Goal: Task Accomplishment & Management: Use online tool/utility

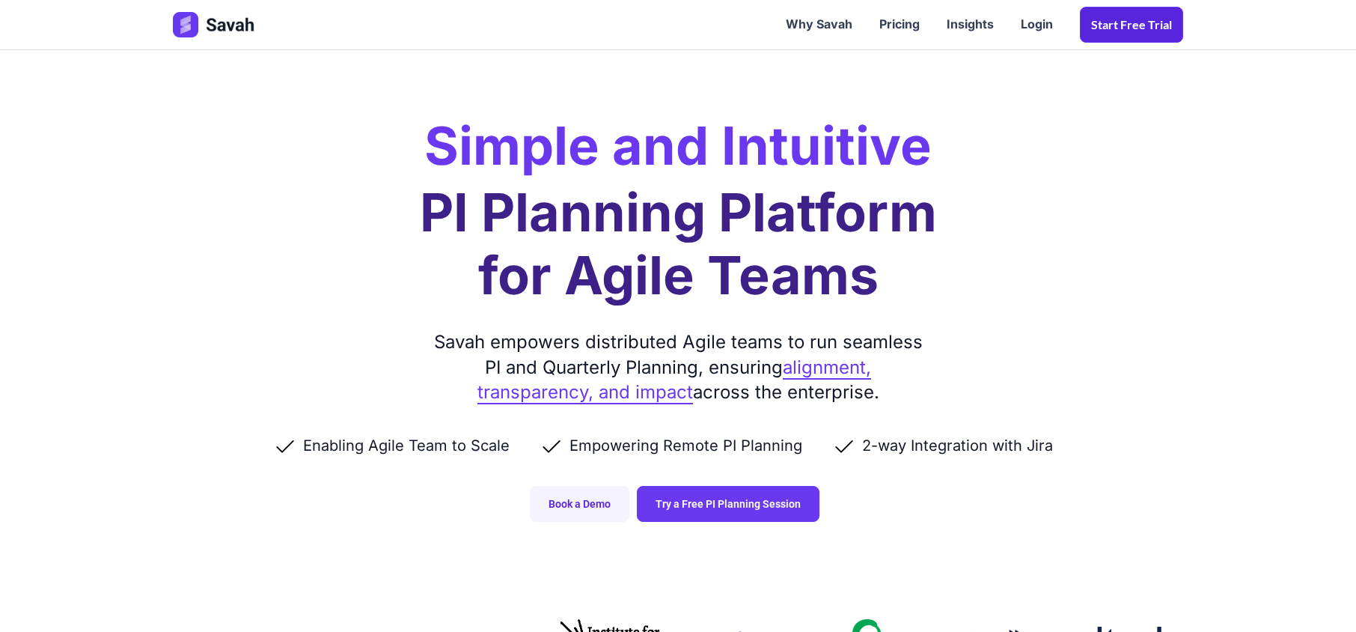
click at [1139, 19] on link "Start Free trial" at bounding box center [1131, 25] width 103 height 36
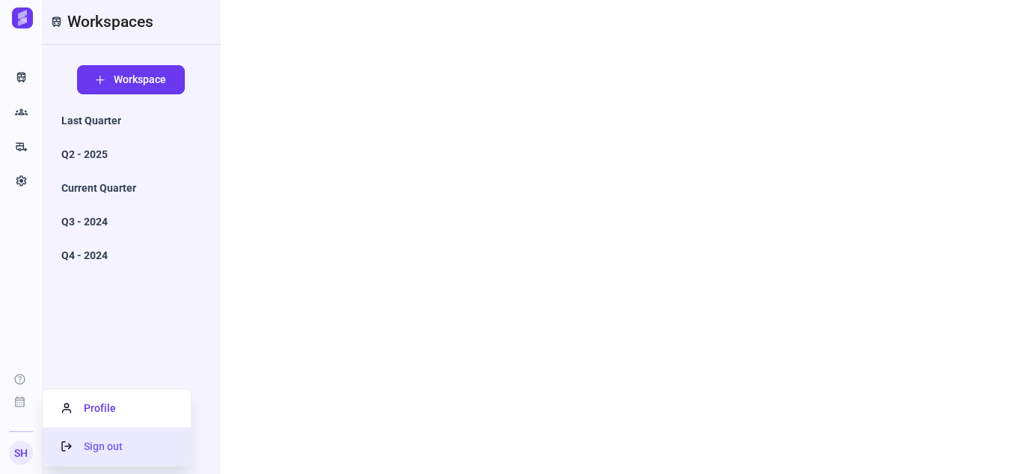
click at [100, 444] on span "Sign out" at bounding box center [91, 446] width 61 height 12
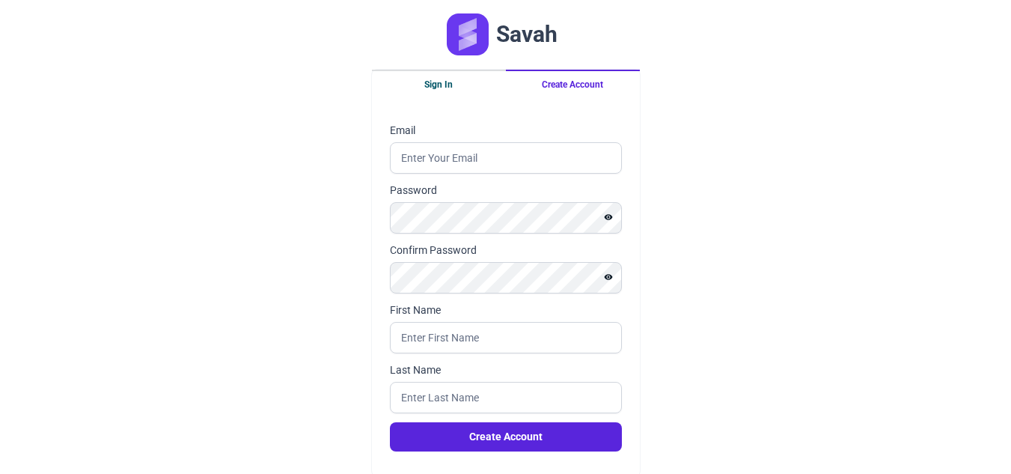
click at [438, 85] on button "Sign In" at bounding box center [439, 84] width 134 height 28
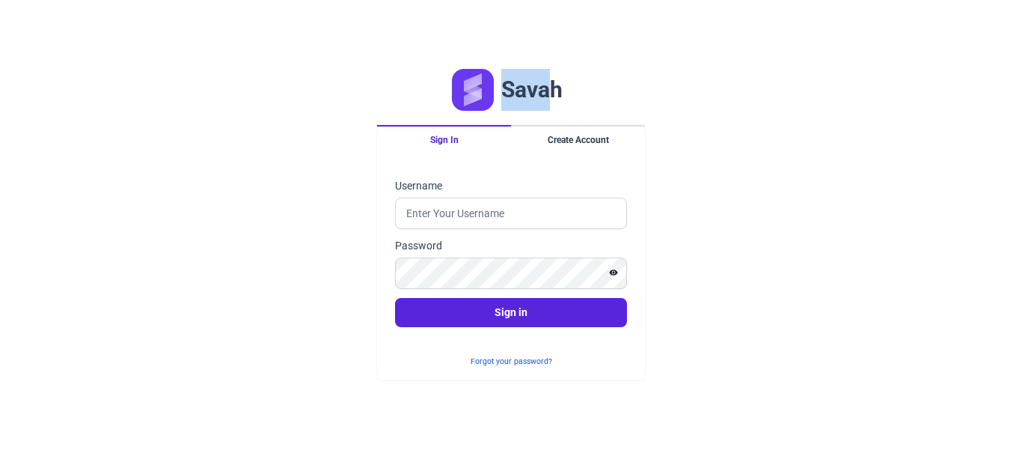
drag, startPoint x: 501, startPoint y: 85, endPoint x: 553, endPoint y: 95, distance: 53.3
click at [553, 95] on div "Savah" at bounding box center [510, 89] width 269 height 69
click at [632, 90] on div "Savah" at bounding box center [510, 89] width 269 height 69
drag, startPoint x: 414, startPoint y: 89, endPoint x: 584, endPoint y: 94, distance: 170.7
click at [577, 94] on div "Savah" at bounding box center [510, 89] width 269 height 69
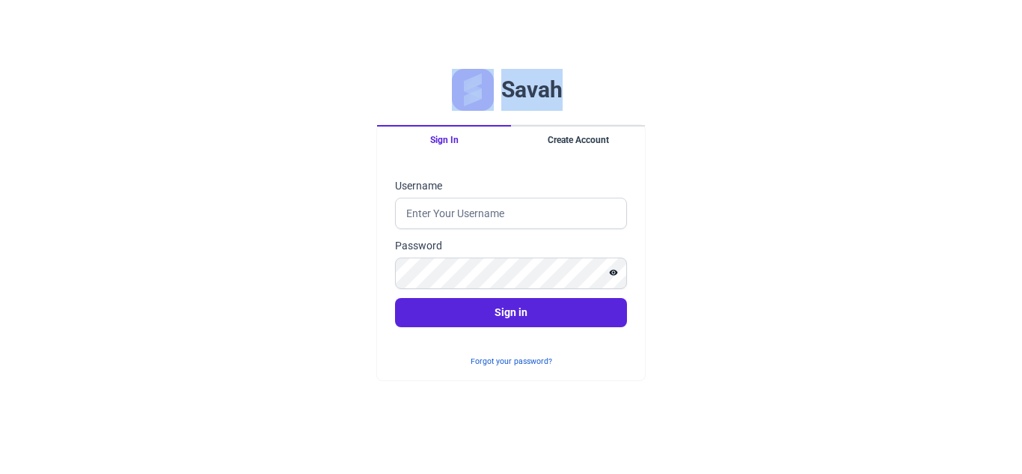
click at [578, 94] on div "Savah" at bounding box center [510, 89] width 269 height 69
click at [683, 359] on div "Savah Sign In Create Account Sign in Username Password Sign in Forgot your pass…" at bounding box center [511, 237] width 1022 height 474
click at [620, 274] on button "Show password" at bounding box center [613, 272] width 27 height 18
click at [699, 278] on div "Savah Sign In Create Account Sign in Username Password Sign in Forgot your pass…" at bounding box center [511, 237] width 1022 height 474
click at [623, 274] on button "Hide password" at bounding box center [613, 272] width 27 height 18
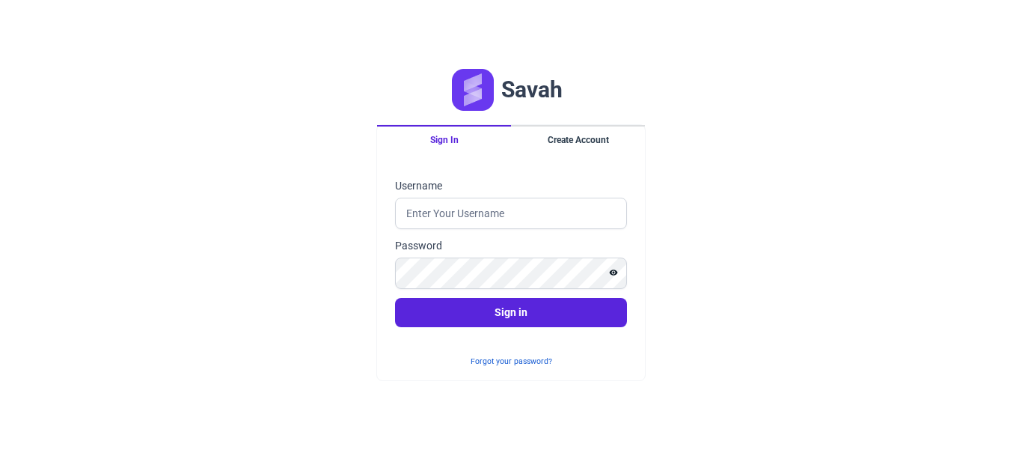
click at [802, 223] on div "Savah Sign In Create Account Sign in Username Password Sign in Forgot your pass…" at bounding box center [511, 237] width 1022 height 474
click at [572, 140] on button "Create Account" at bounding box center [578, 139] width 134 height 28
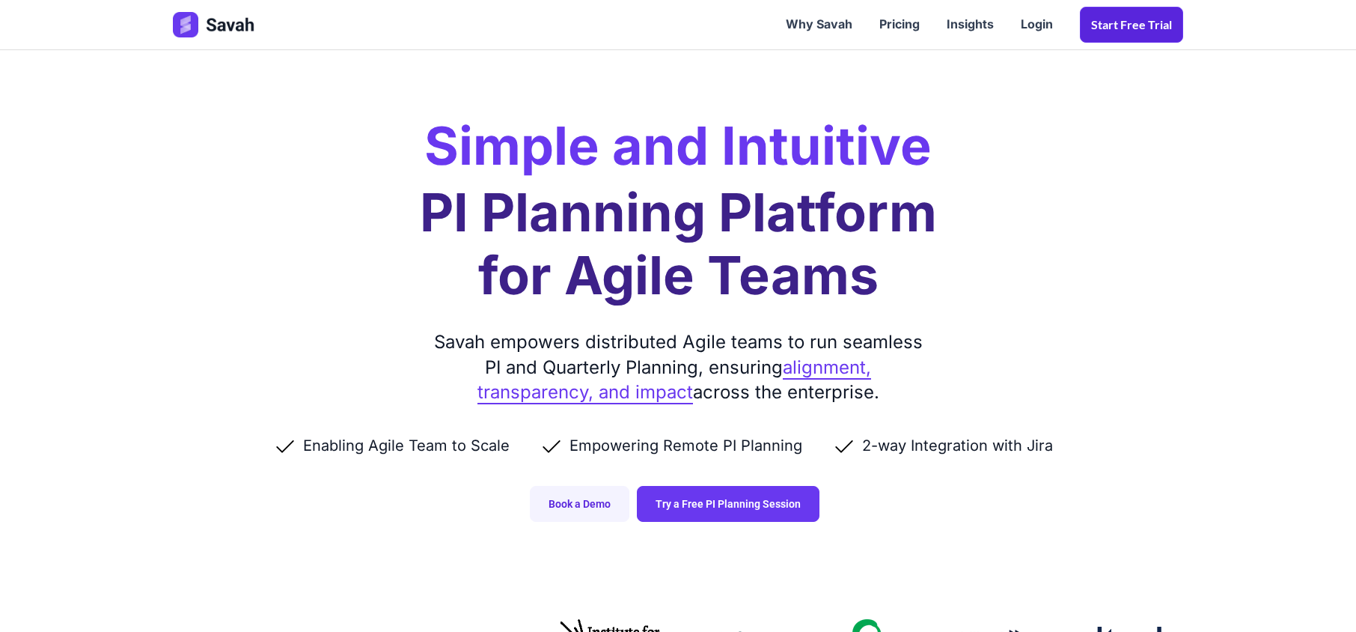
drag, startPoint x: 0, startPoint y: 0, endPoint x: 1133, endPoint y: 21, distance: 1133.1
click at [1133, 21] on link "Start Free trial" at bounding box center [1131, 25] width 103 height 36
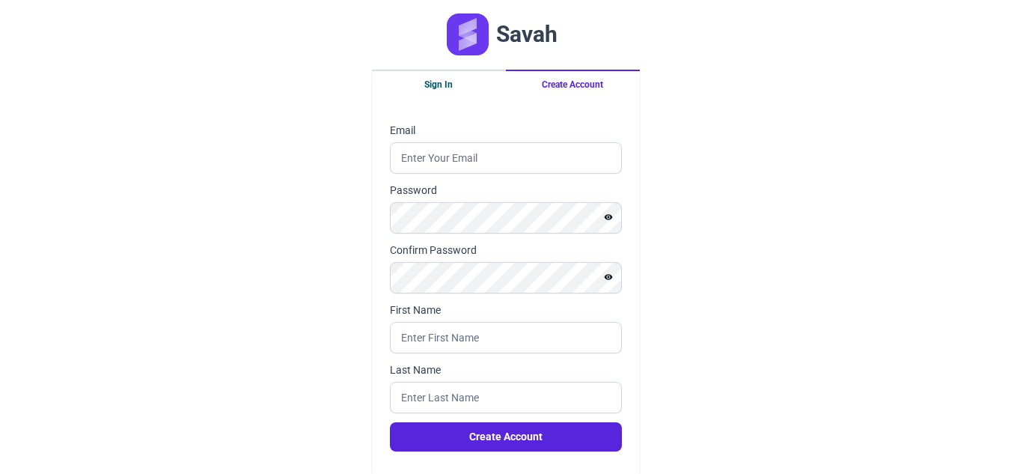
click at [427, 73] on button "Sign In" at bounding box center [439, 84] width 134 height 28
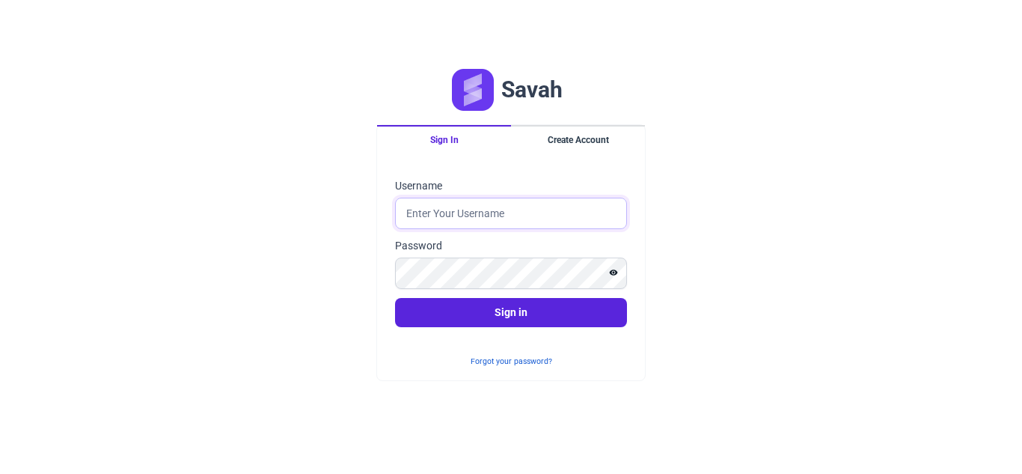
click at [438, 209] on input "Username" at bounding box center [511, 213] width 232 height 31
type input "sheraz@savahapp.com"
click at [395, 298] on button "Sign in" at bounding box center [511, 312] width 232 height 29
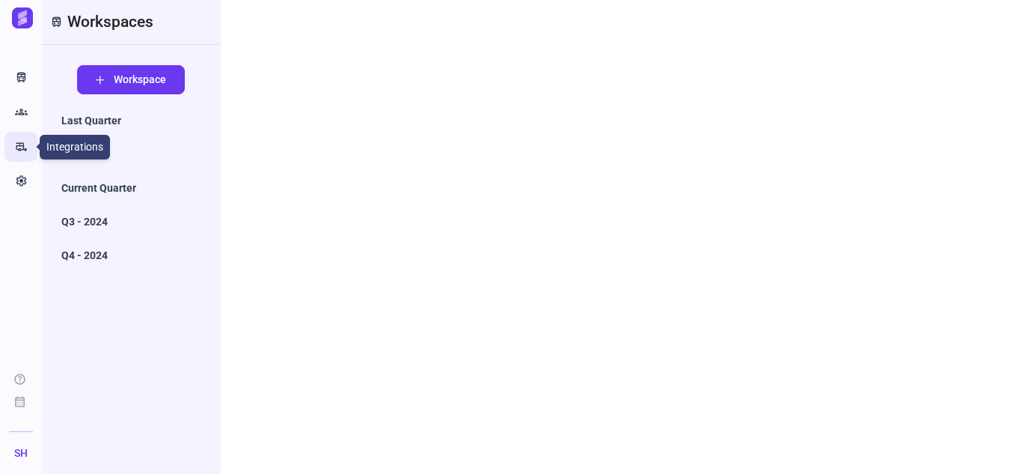
click at [25, 153] on icon "rv_hookup" at bounding box center [21, 146] width 13 height 15
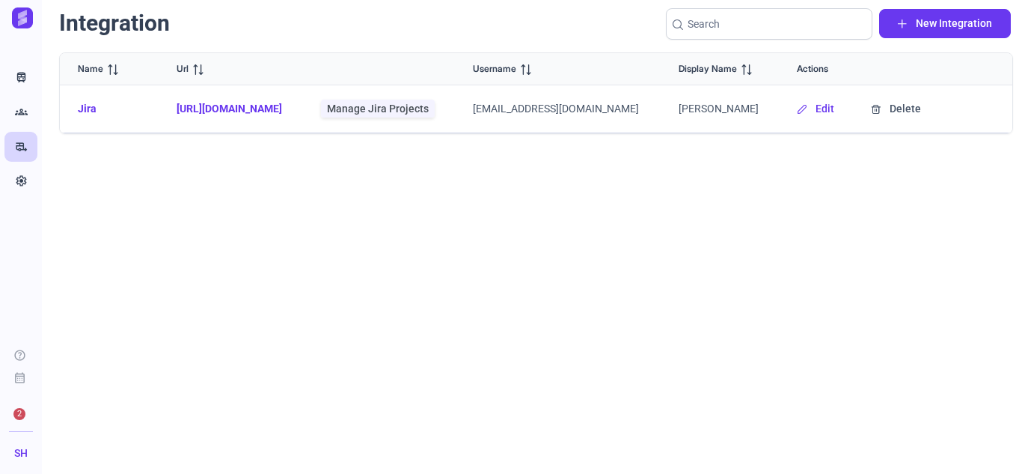
click at [162, 25] on h1 "Integration" at bounding box center [114, 23] width 111 height 28
click at [171, 28] on div "Integration New Integration" at bounding box center [536, 30] width 954 height 43
click at [239, 20] on div "Integration New Integration" at bounding box center [536, 30] width 954 height 43
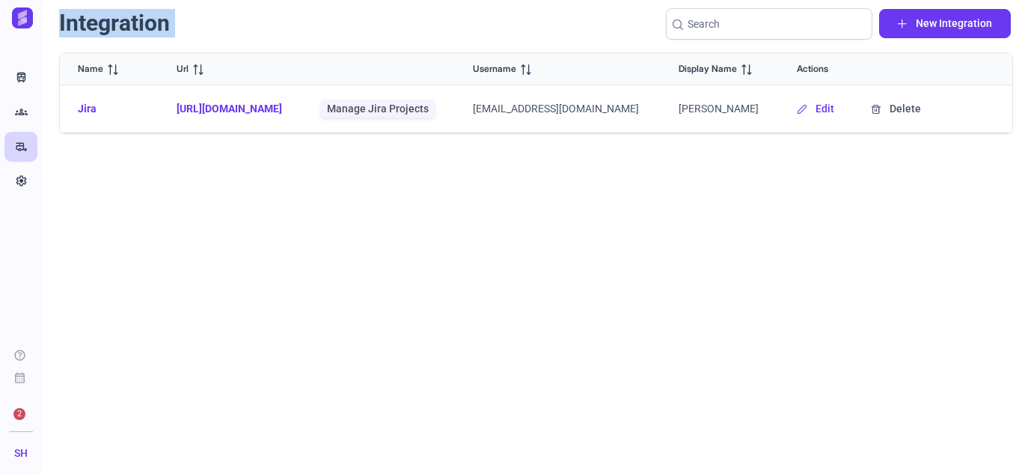
click at [209, 27] on div "Integration New Integration" at bounding box center [536, 30] width 954 height 43
drag, startPoint x: 94, startPoint y: 110, endPoint x: 320, endPoint y: 112, distance: 226.0
click at [94, 110] on link "Jira" at bounding box center [87, 109] width 19 height 12
